Goal: Task Accomplishment & Management: Use online tool/utility

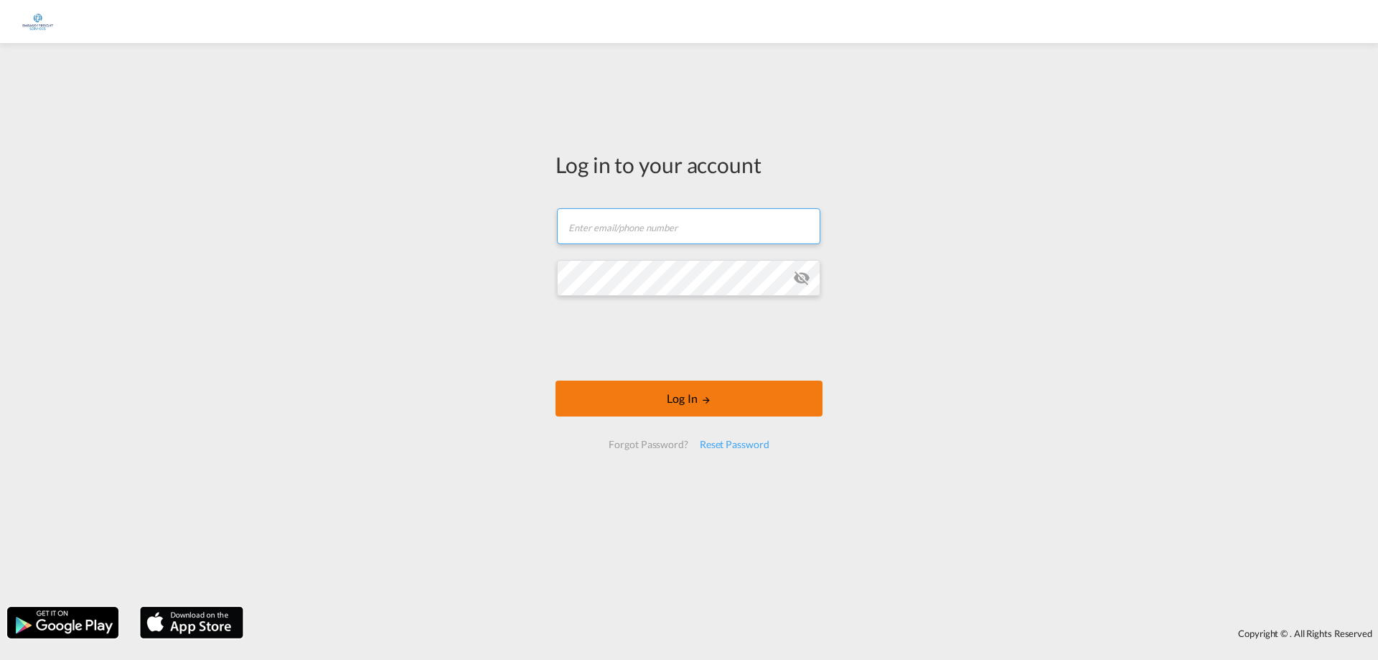
type input "[EMAIL_ADDRESS][DOMAIN_NAME]"
click at [708, 396] on md-icon "LOGIN" at bounding box center [706, 400] width 10 height 10
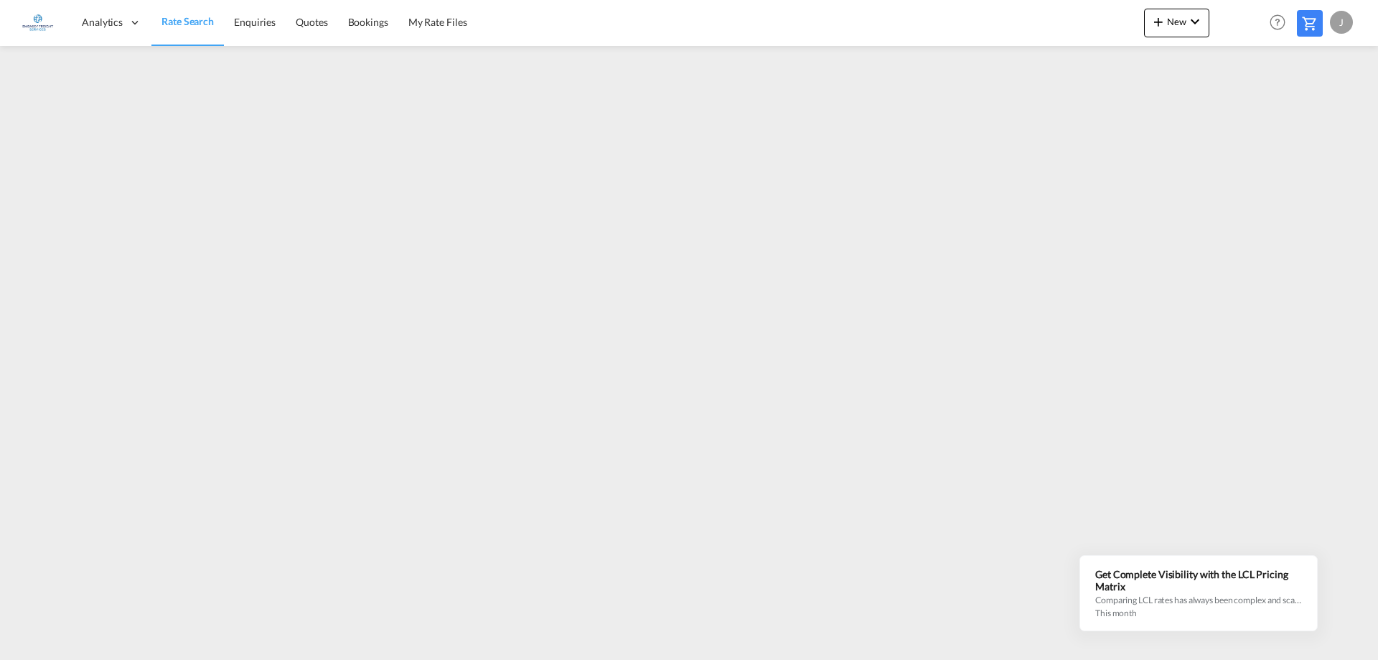
click at [1337, 14] on div "J" at bounding box center [1341, 22] width 23 height 23
click at [1311, 106] on button "Logout" at bounding box center [1325, 109] width 93 height 29
